Goal: Information Seeking & Learning: Learn about a topic

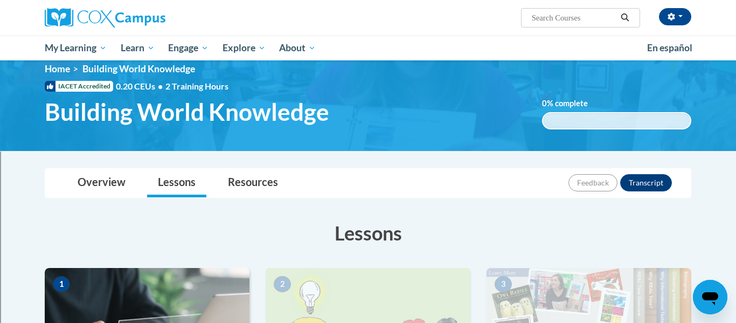
scroll to position [13, 0]
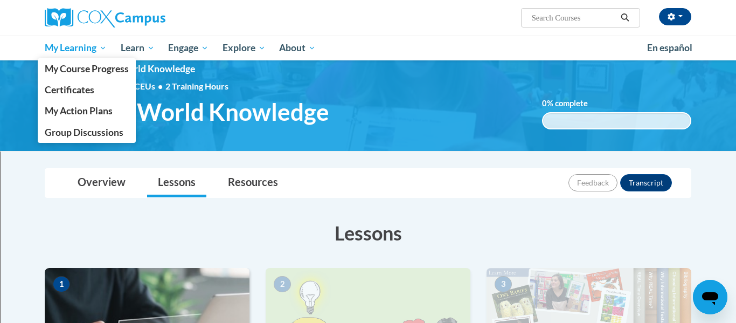
click at [94, 44] on span "My Learning" at bounding box center [76, 47] width 62 height 13
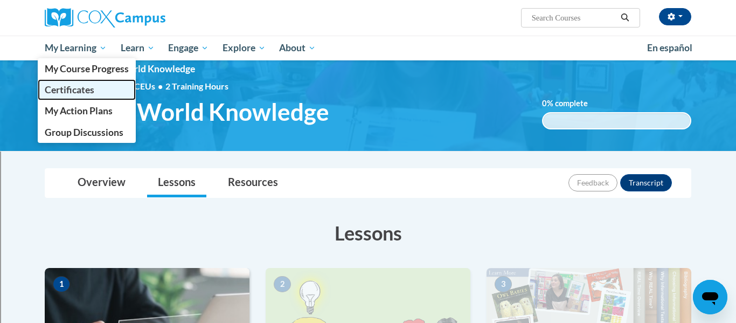
click at [78, 89] on span "Certificates" at bounding box center [70, 89] width 50 height 11
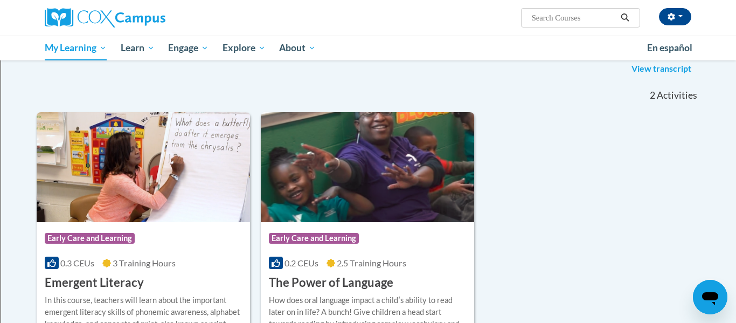
scroll to position [152, 0]
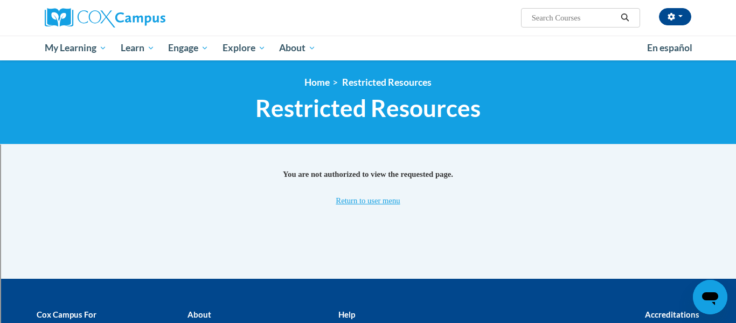
click at [549, 15] on input "Search..." at bounding box center [573, 17] width 86 height 13
type input "building world knowledge"
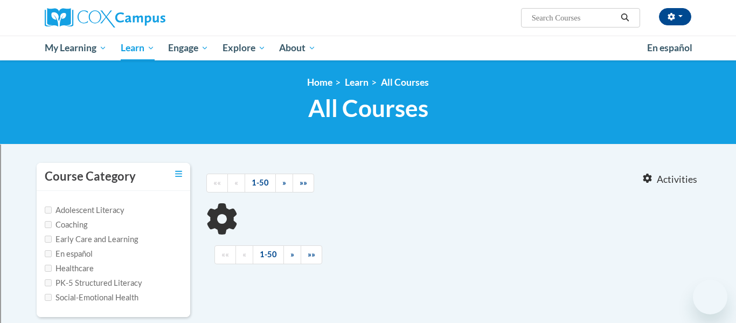
type input "building world knowledge"
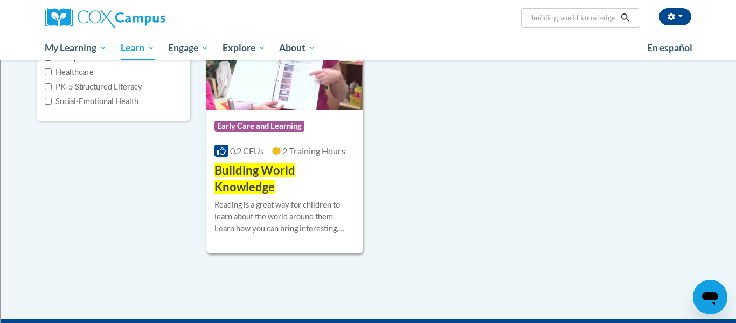
scroll to position [197, 0]
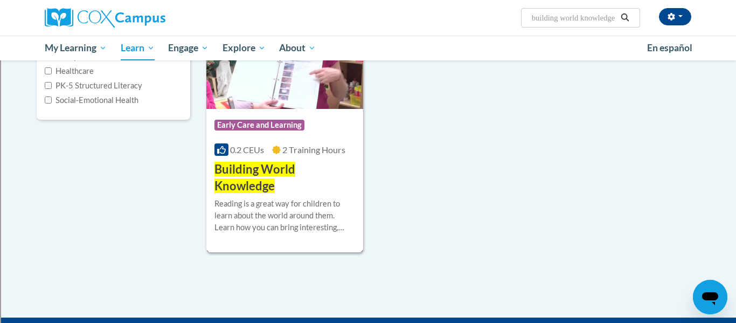
click at [292, 84] on img at bounding box center [284, 54] width 157 height 110
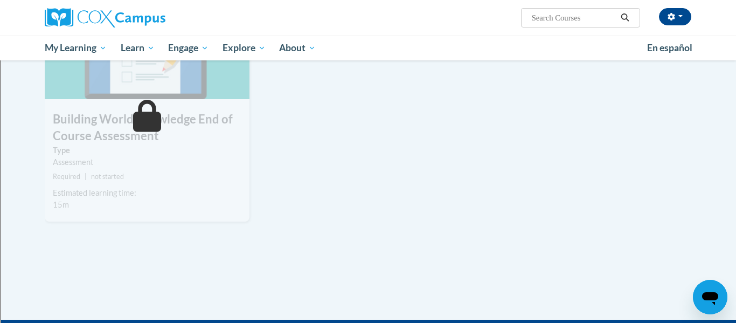
scroll to position [820, 0]
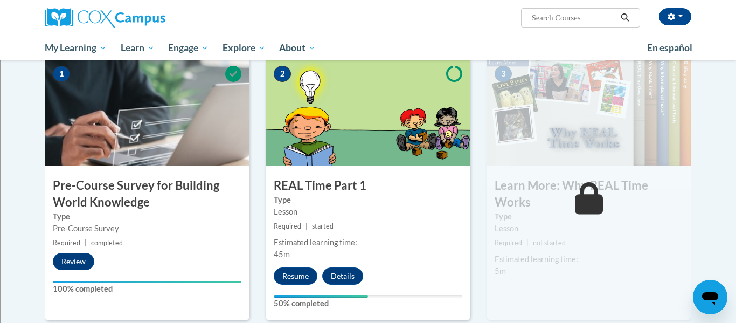
scroll to position [223, 0]
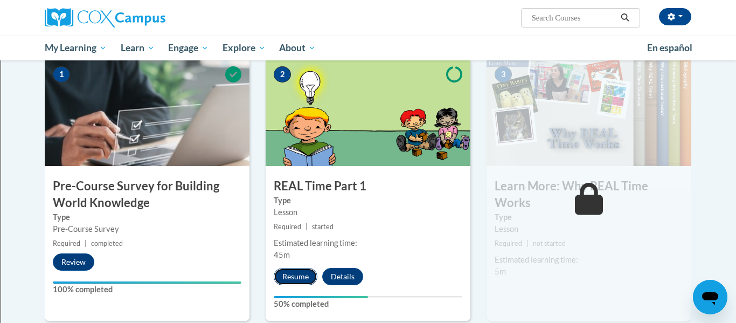
click at [293, 282] on button "Resume" at bounding box center [296, 276] width 44 height 17
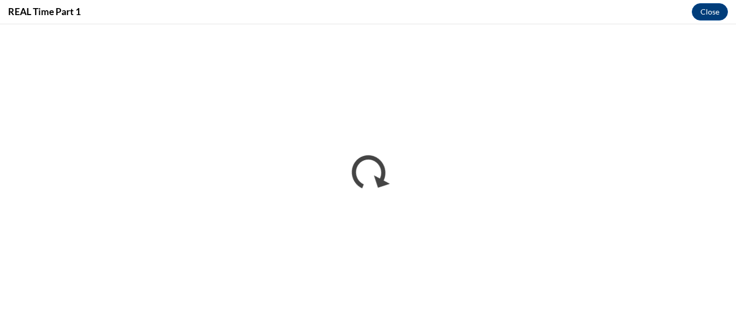
scroll to position [0, 0]
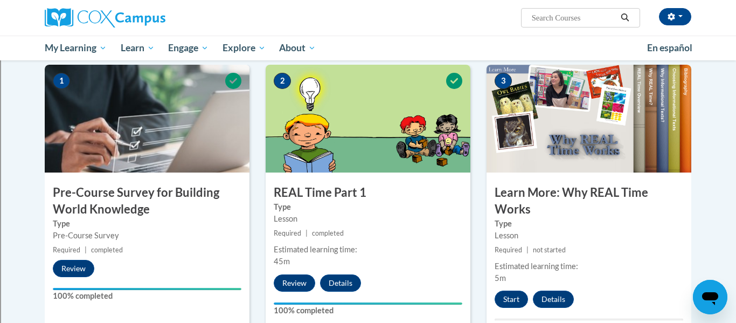
scroll to position [220, 0]
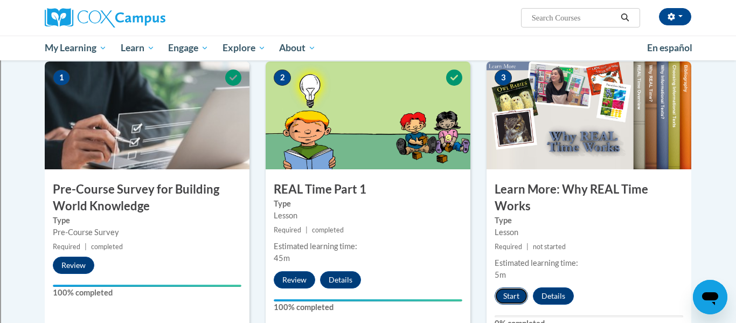
click at [512, 298] on button "Start" at bounding box center [510, 295] width 33 height 17
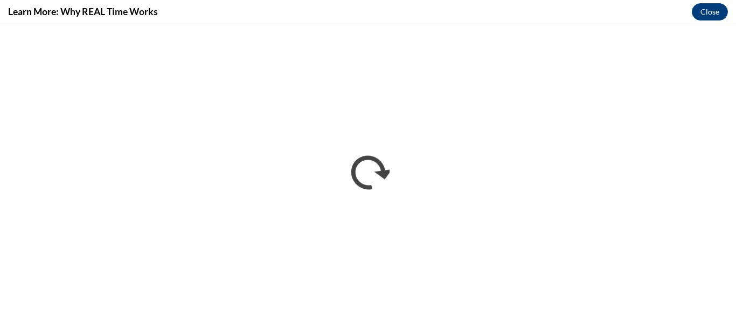
scroll to position [0, 0]
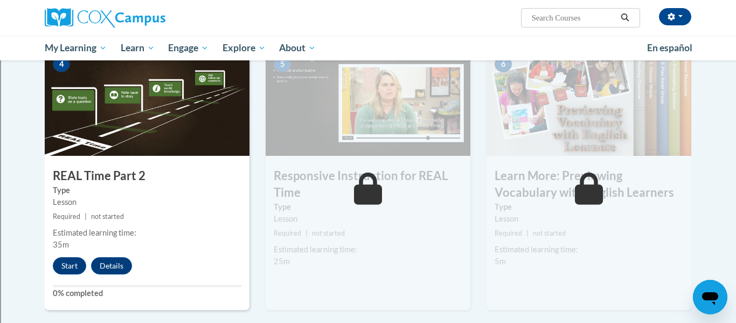
scroll to position [533, 0]
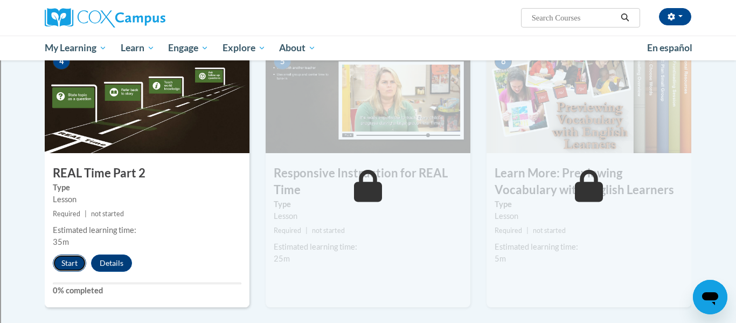
click at [68, 260] on button "Start" at bounding box center [69, 262] width 33 height 17
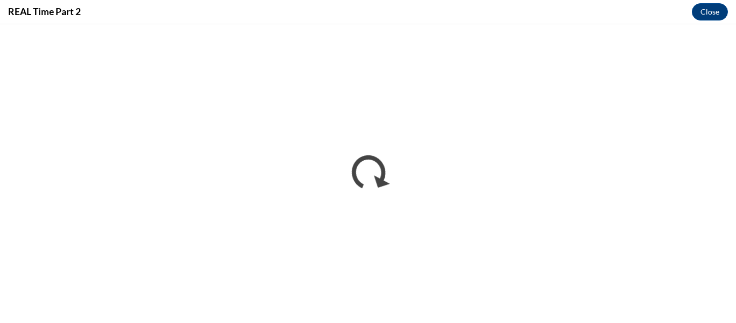
scroll to position [0, 0]
